Goal: Navigation & Orientation: Find specific page/section

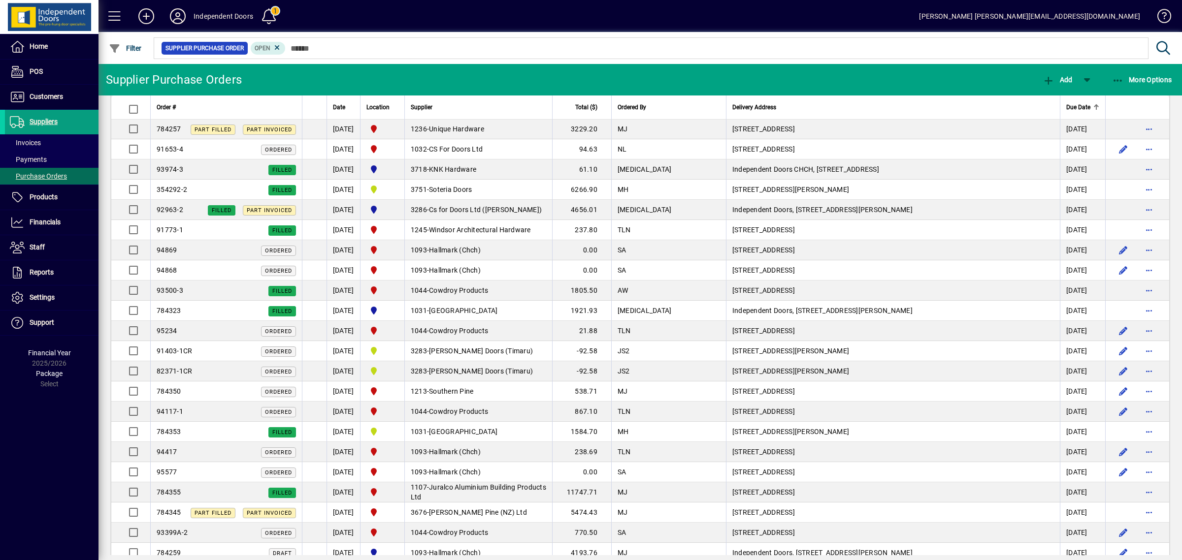
scroll to position [785, 0]
